Goal: Ask a question

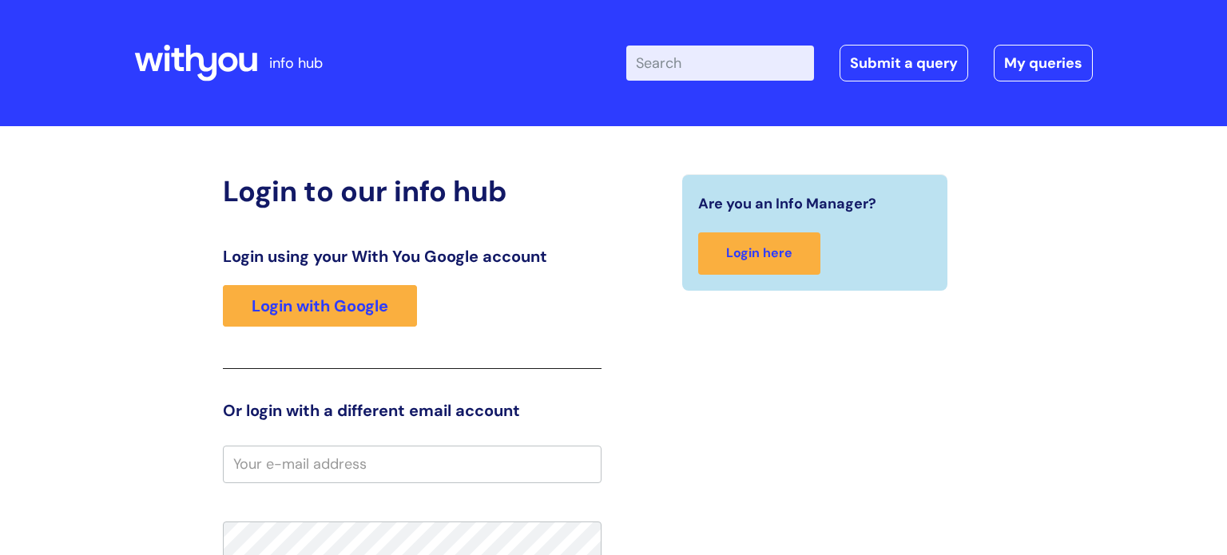
click at [678, 365] on div "Are you an Info Manager? Login here" at bounding box center [814, 496] width 403 height 644
click at [431, 470] on input "email" at bounding box center [412, 464] width 379 height 37
click at [431, 470] on input "[PERSON_NAME].tayt" at bounding box center [412, 464] width 379 height 37
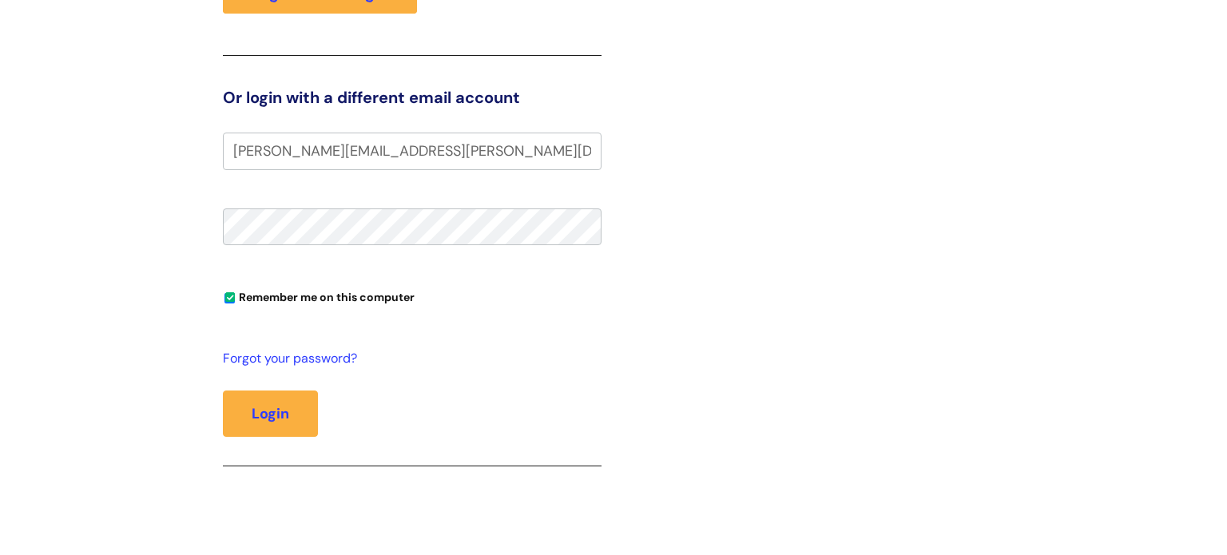
scroll to position [319, 0]
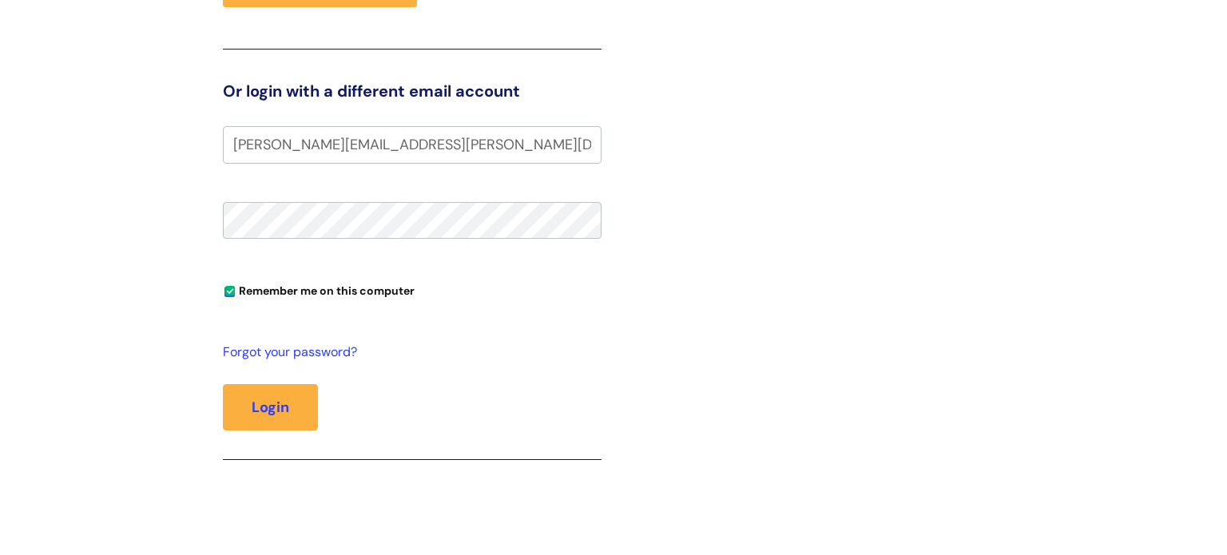
type input "[PERSON_NAME][EMAIL_ADDRESS][PERSON_NAME][DOMAIN_NAME]"
click at [896, 409] on div "Are you an Info Manager? Login here" at bounding box center [814, 177] width 403 height 644
click at [223, 384] on button "Login" at bounding box center [270, 407] width 95 height 46
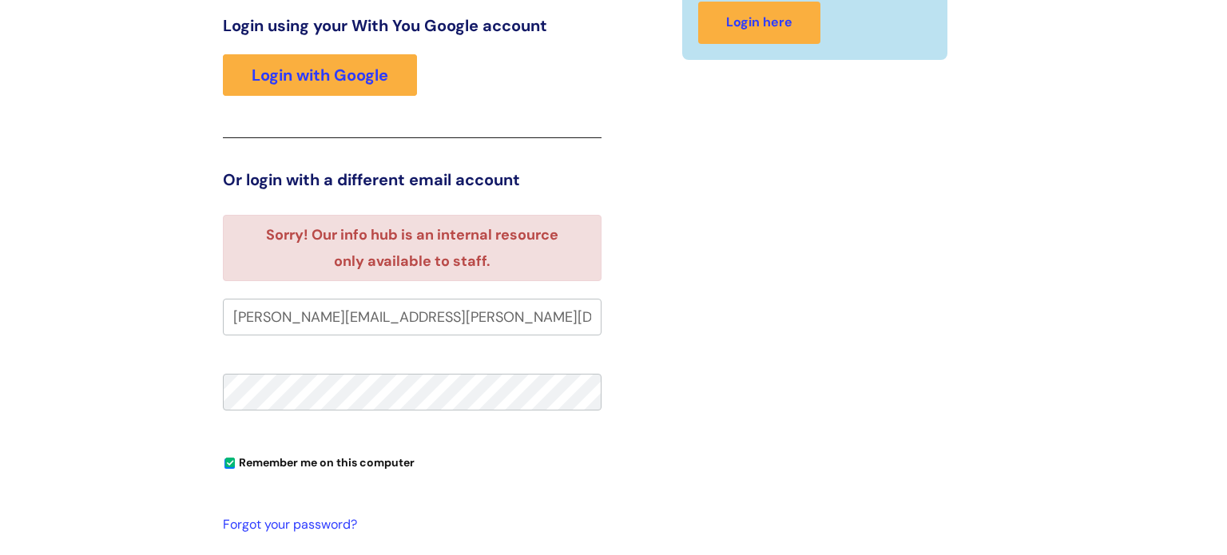
scroll to position [99, 0]
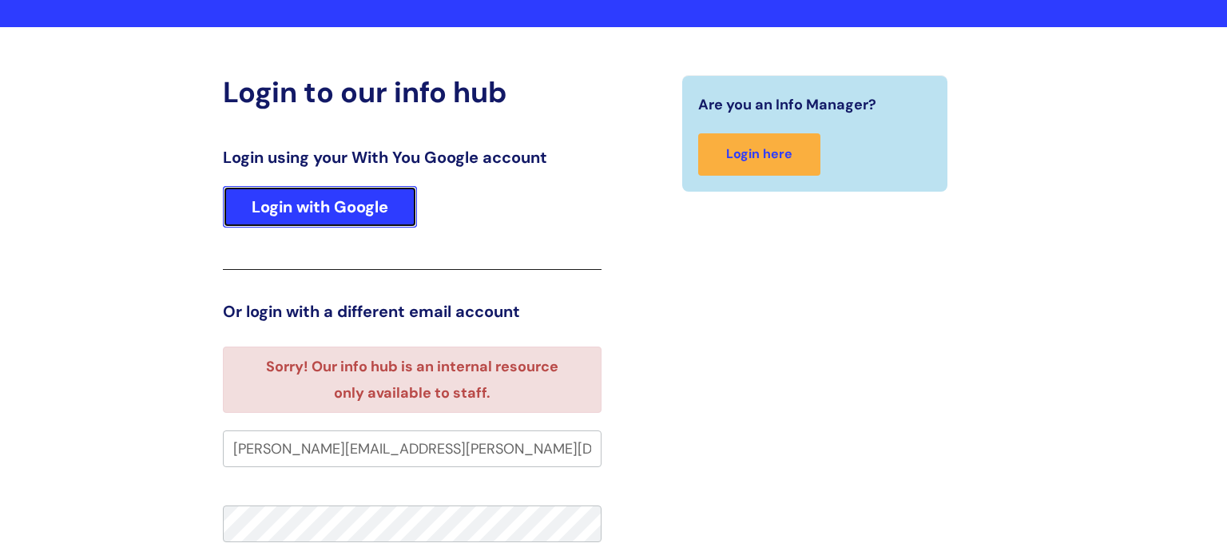
click at [320, 189] on link "Login with Google" at bounding box center [320, 207] width 194 height 42
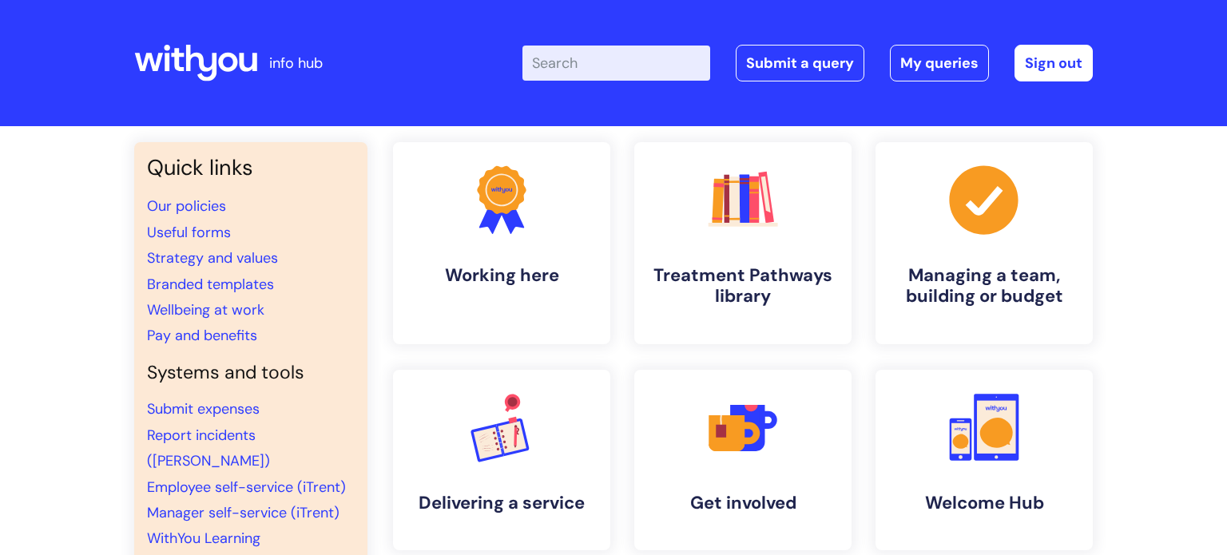
click at [1226, 542] on div "Quick links Our policies Useful forms Strategy and values Branded templates Wel…" at bounding box center [613, 547] width 1227 height 842
click at [756, 61] on link "Submit a query" at bounding box center [800, 63] width 129 height 37
